Goal: Task Accomplishment & Management: Complete application form

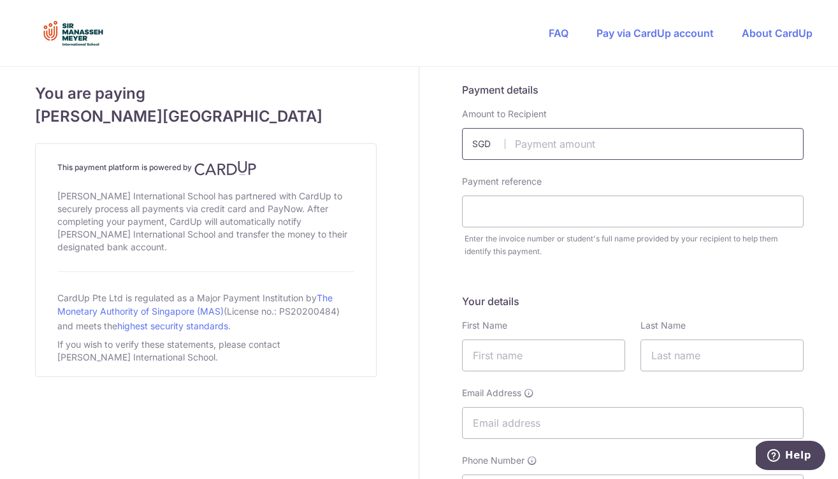
click at [556, 154] on input "text" at bounding box center [632, 144] width 341 height 32
type input "400.00"
paste input "IN25267489"
type input "IN25267489 [PERSON_NAME] coding ASA"
type input "Tamas"
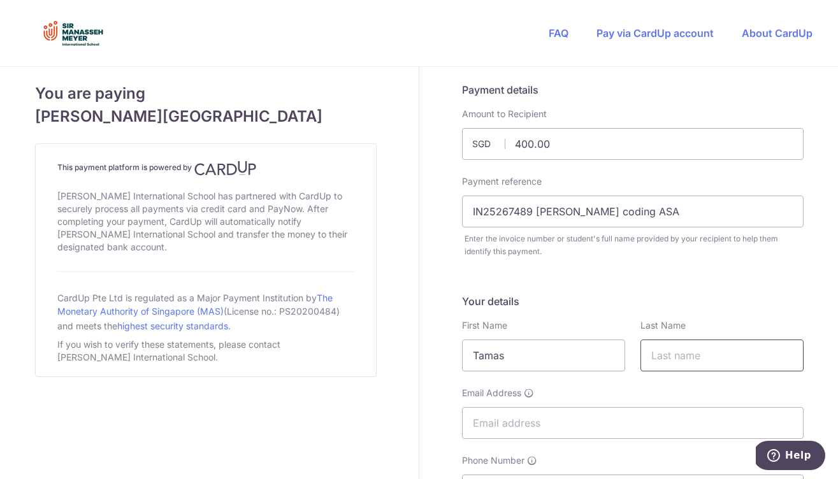
click at [784, 360] on input "text" at bounding box center [721, 356] width 163 height 32
click at [779, 354] on input "text" at bounding box center [721, 356] width 163 height 32
type input "Makany"
type input "[EMAIL_ADDRESS][DOMAIN_NAME]"
type input "239949"
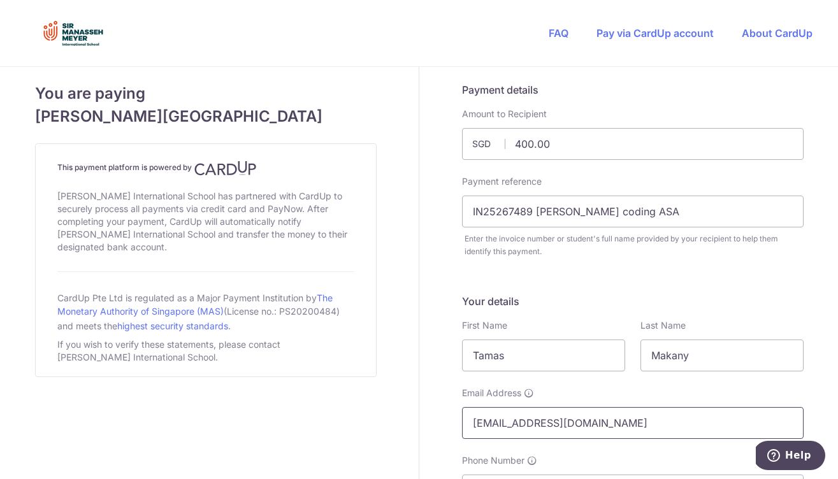
type input "[STREET_ADDRESS],"
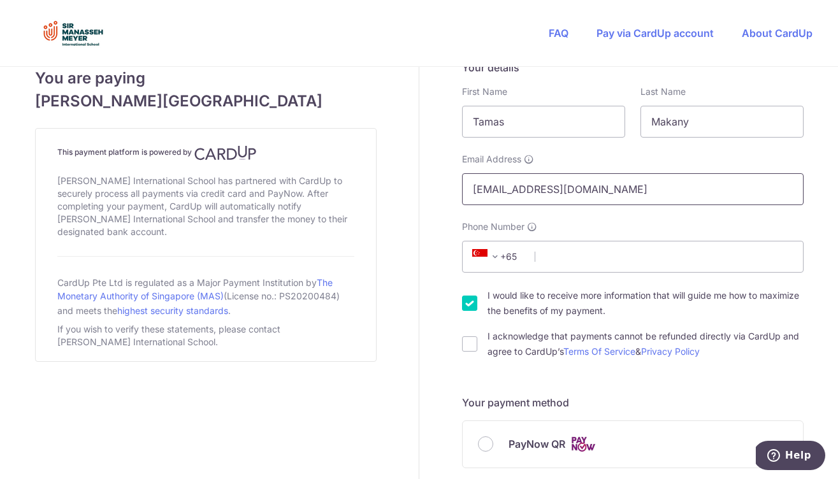
scroll to position [250, 0]
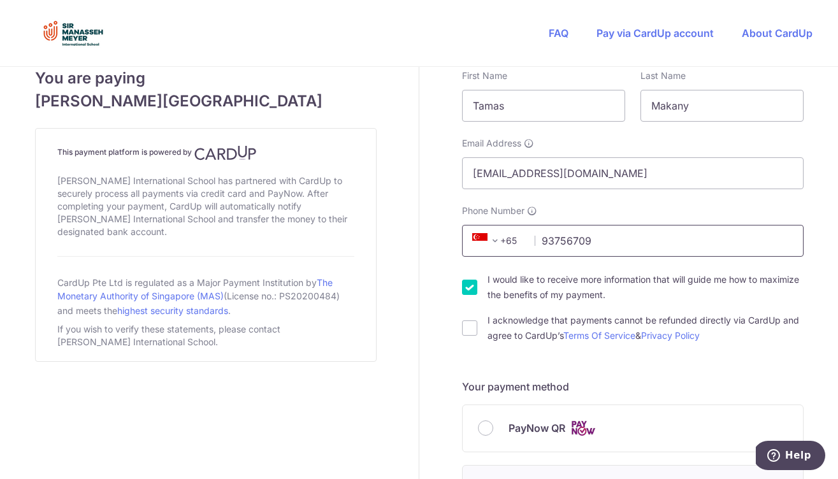
type input "93756709"
click at [471, 292] on input "I would like to receive more information that will guide me how to maximize the…" at bounding box center [469, 287] width 15 height 15
checkbox input "false"
click at [469, 326] on input "I acknowledge that payments cannot be refunded directly via CardUp and agree to…" at bounding box center [469, 327] width 15 height 15
checkbox input "true"
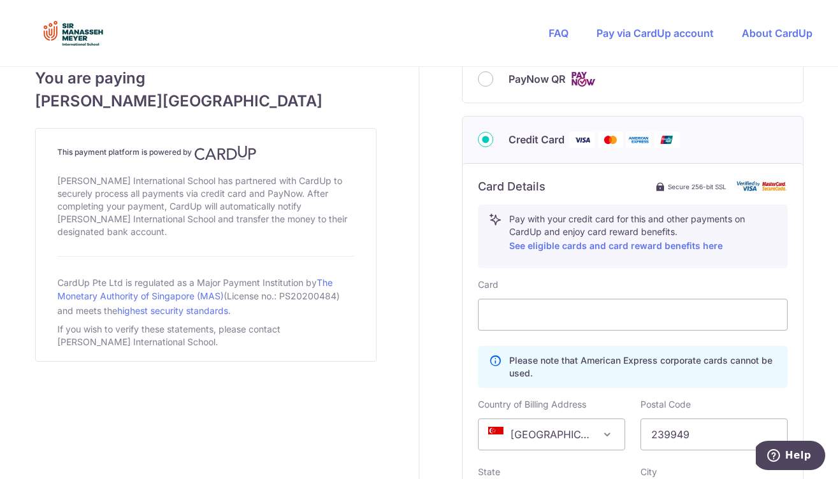
scroll to position [604, 0]
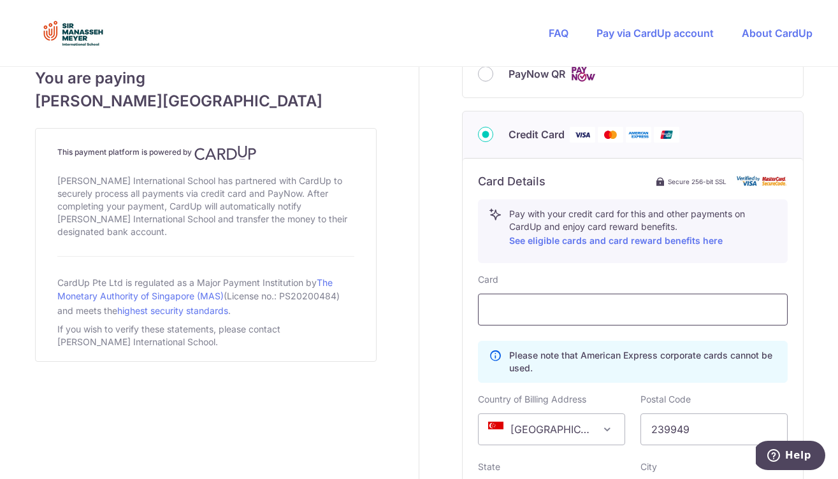
click at [538, 319] on div at bounding box center [633, 310] width 310 height 32
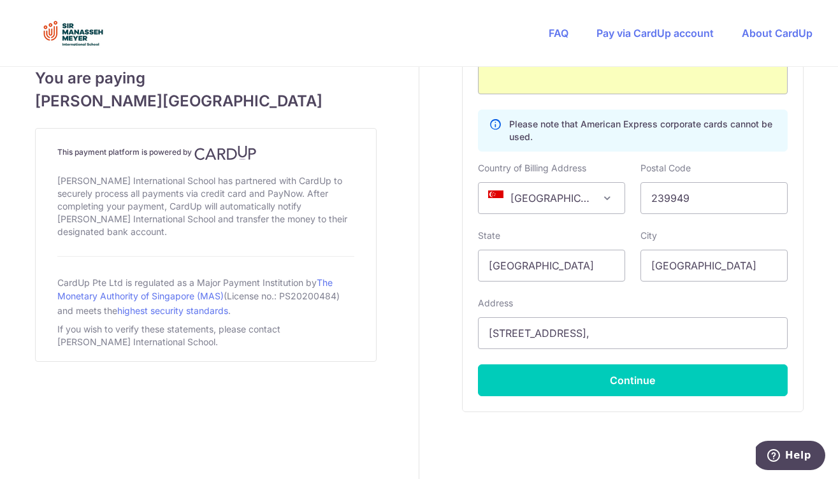
scroll to position [854, 0]
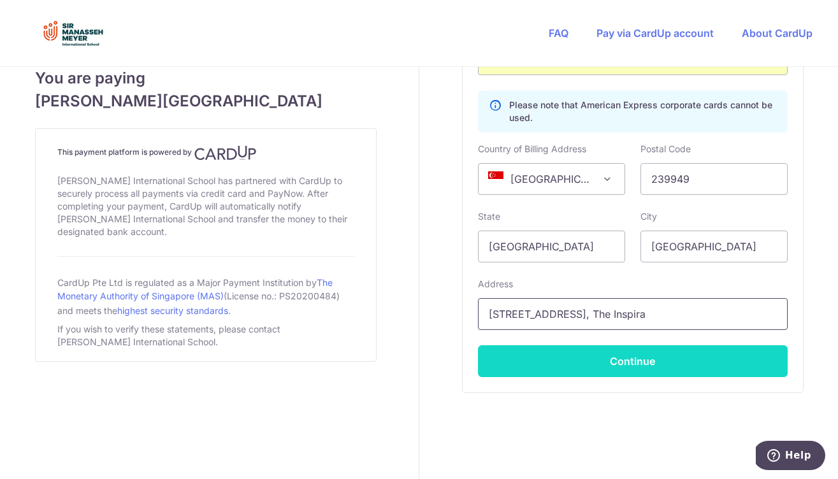
type input "[STREET_ADDRESS], The Inspira"
click at [639, 361] on button "Continue" at bounding box center [633, 361] width 310 height 32
type input "**** 8207"
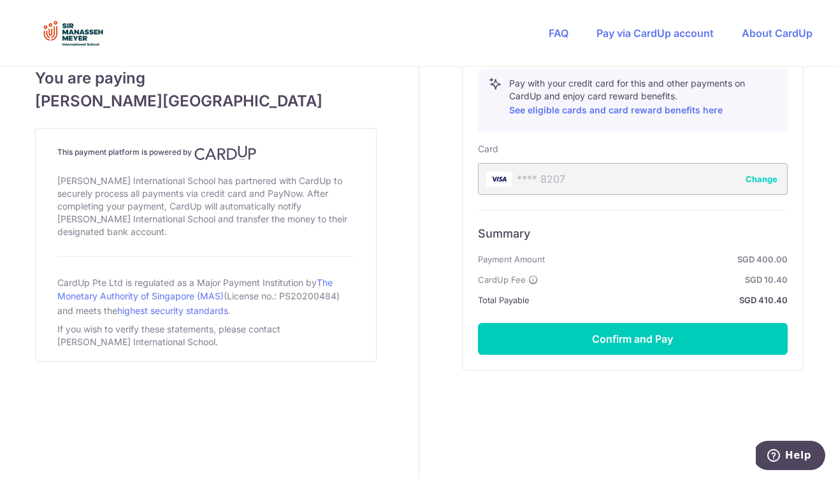
scroll to position [735, 0]
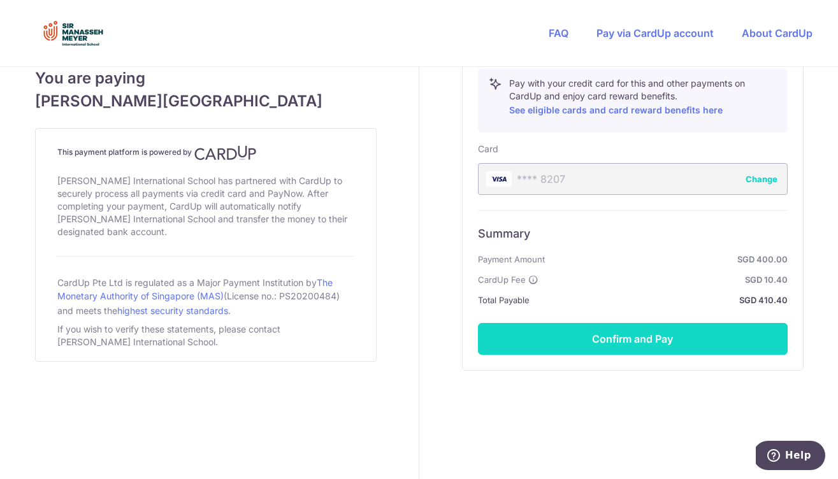
click at [640, 340] on button "Confirm and Pay" at bounding box center [633, 339] width 310 height 32
